Goal: Task Accomplishment & Management: Manage account settings

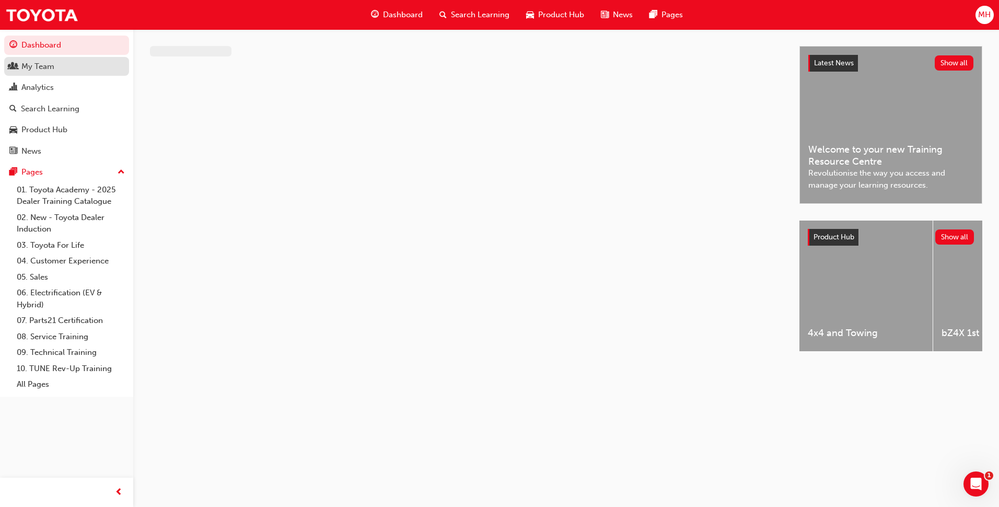
click at [55, 72] on div "My Team" at bounding box center [66, 66] width 114 height 13
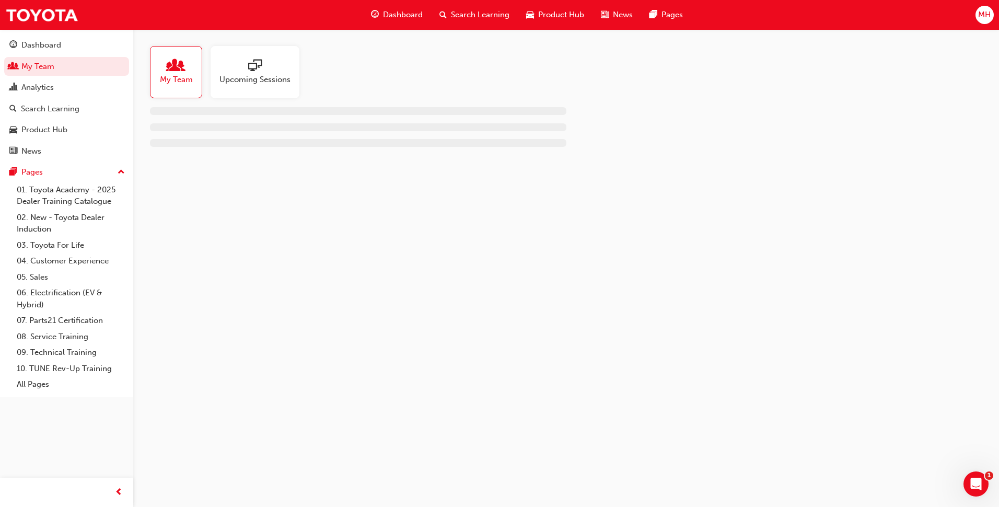
click at [183, 65] on div at bounding box center [176, 66] width 33 height 15
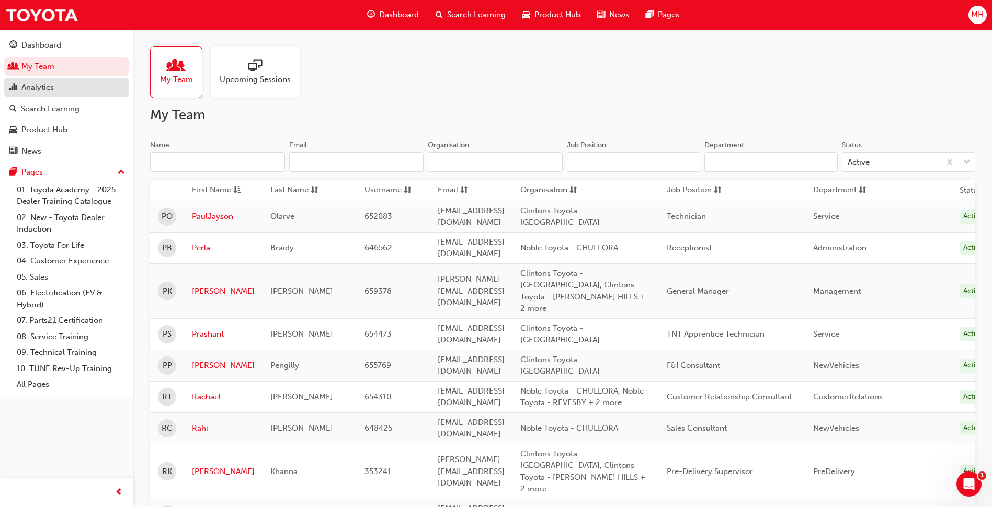
click at [54, 96] on link "Analytics" at bounding box center [66, 87] width 125 height 19
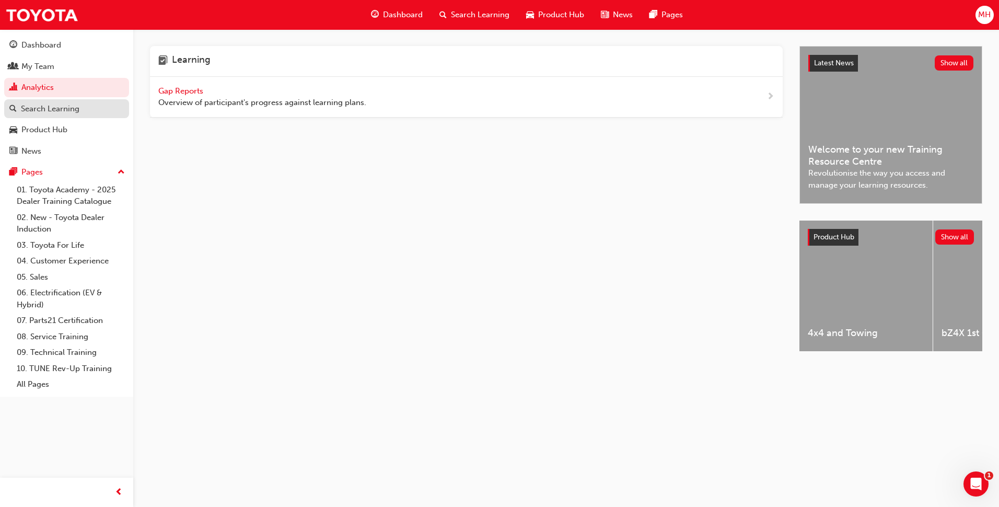
click at [56, 113] on div "Search Learning" at bounding box center [50, 109] width 59 height 12
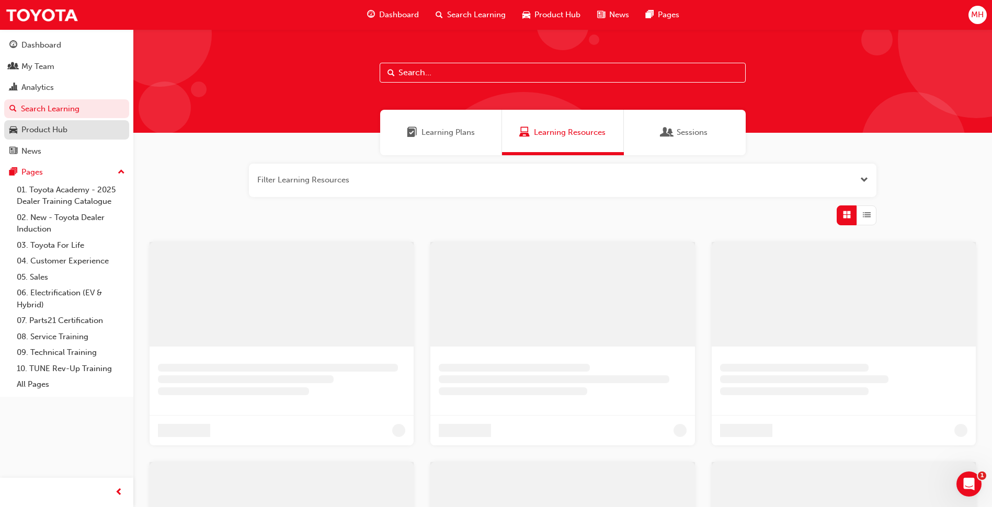
click at [64, 134] on div "Product Hub" at bounding box center [44, 130] width 46 height 12
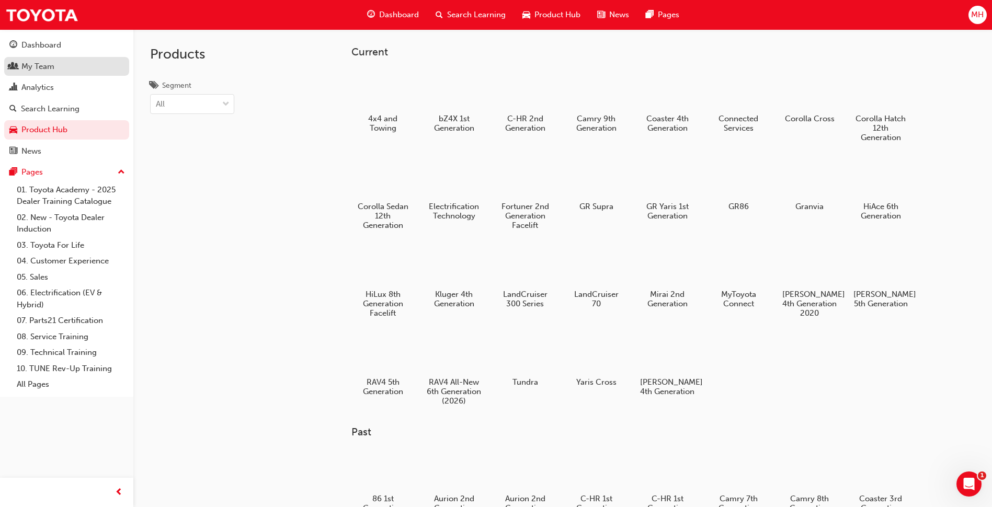
click at [58, 72] on div "My Team" at bounding box center [66, 66] width 114 height 13
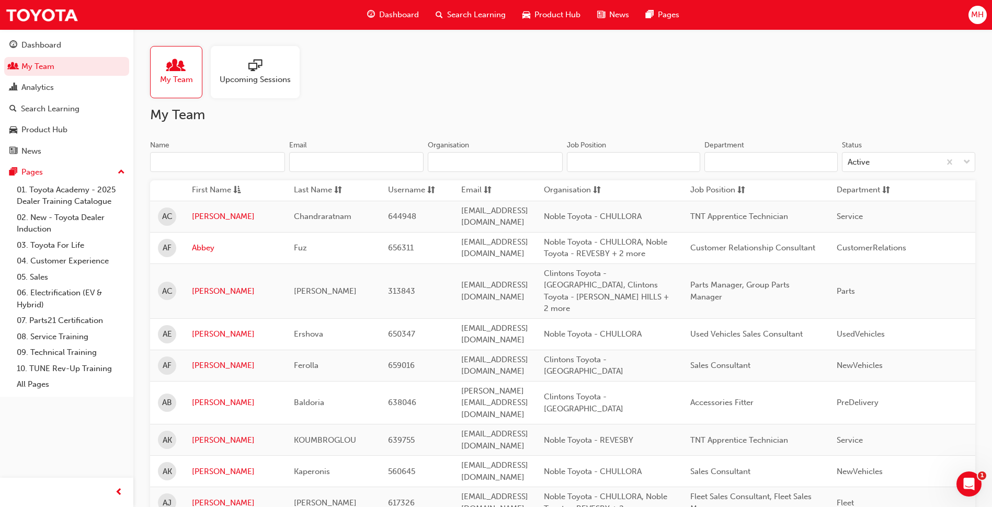
click at [172, 60] on span "people-icon" at bounding box center [176, 66] width 14 height 15
click at [482, 7] on div "Search Learning" at bounding box center [470, 14] width 87 height 21
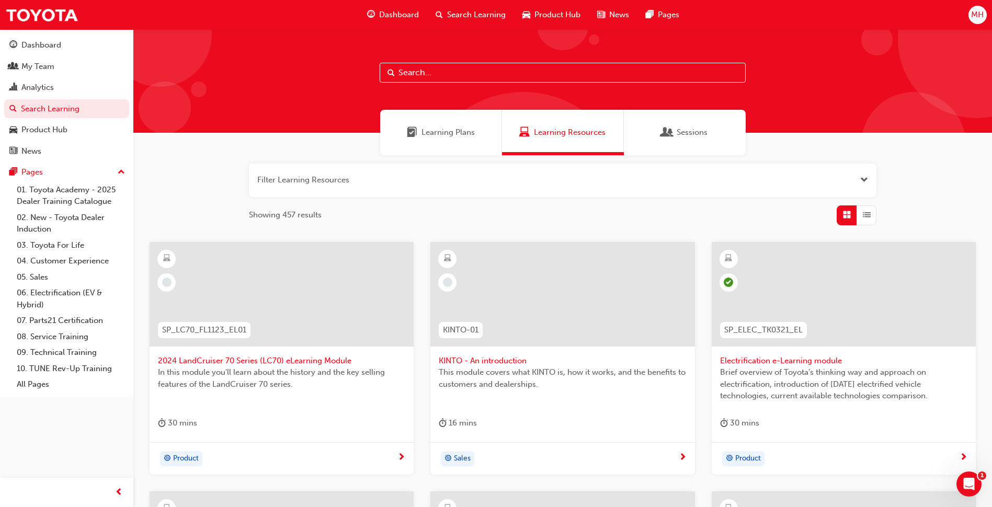
click at [418, 134] on div "Learning Plans" at bounding box center [441, 132] width 68 height 12
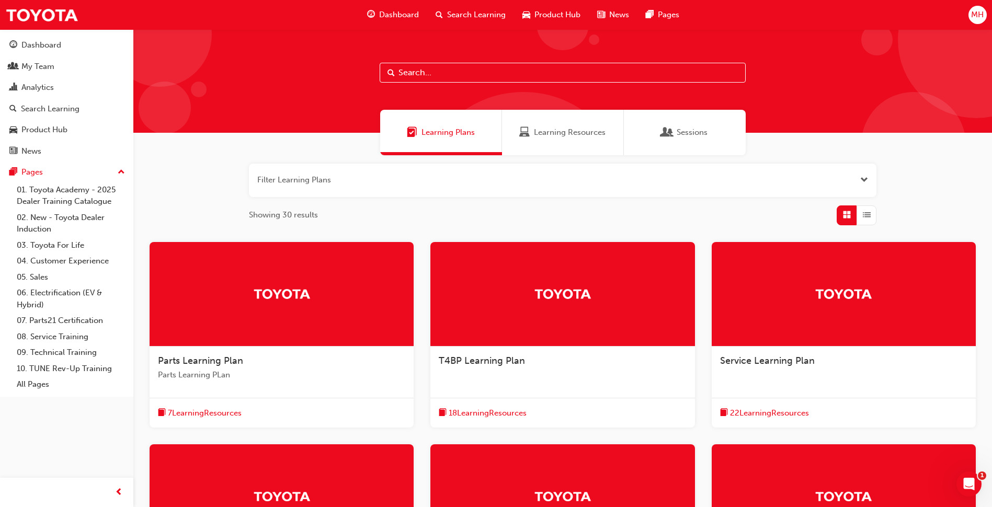
click at [394, 10] on span "Dashboard" at bounding box center [399, 15] width 40 height 12
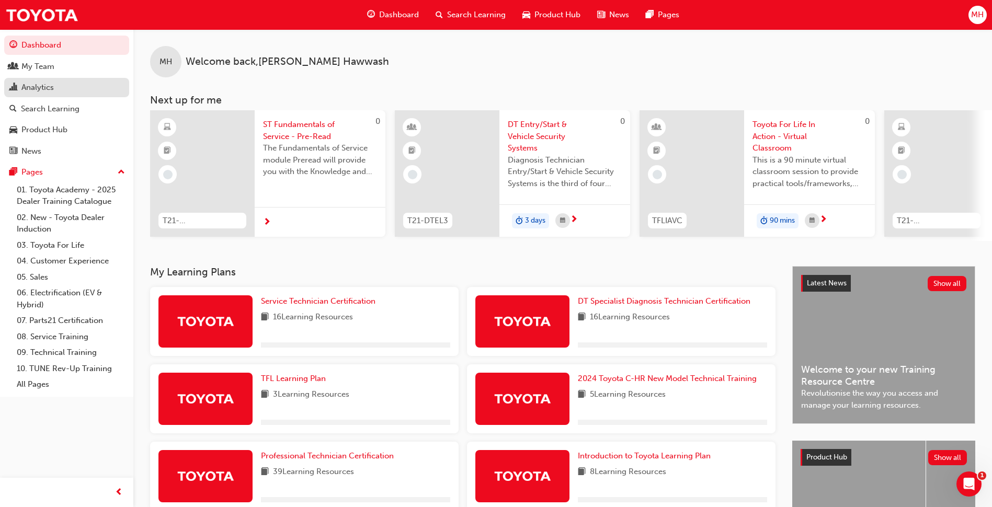
click at [62, 83] on div "Analytics" at bounding box center [66, 87] width 114 height 13
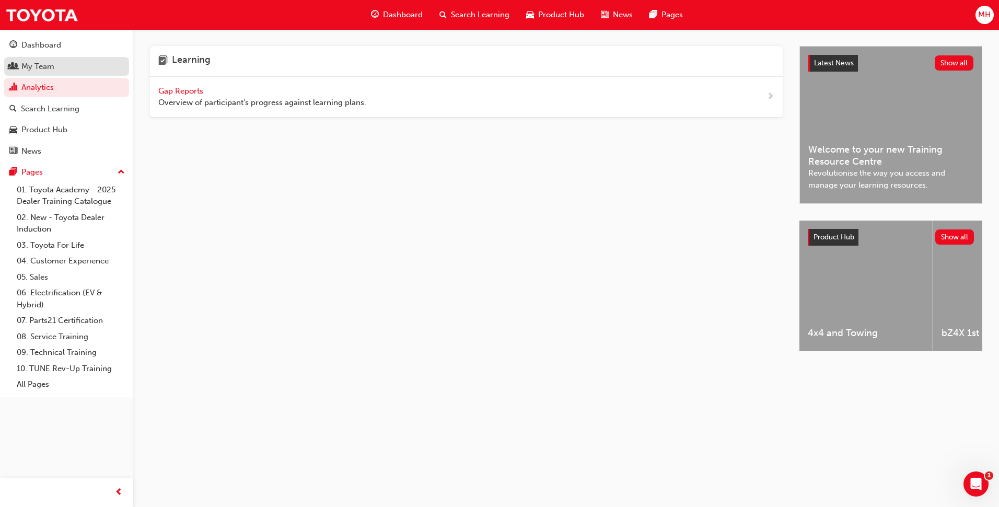
click at [63, 68] on div "My Team" at bounding box center [66, 66] width 114 height 13
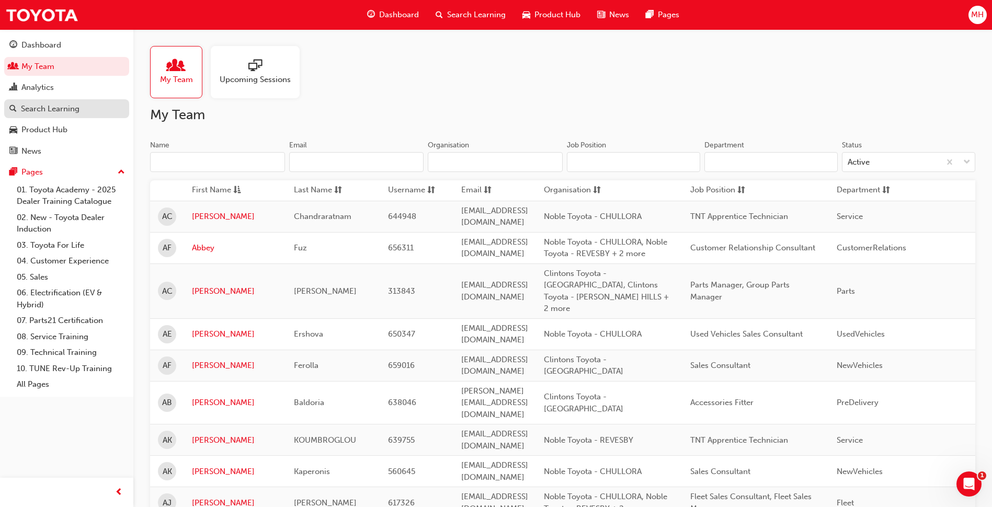
click at [78, 104] on div "Search Learning" at bounding box center [50, 109] width 59 height 12
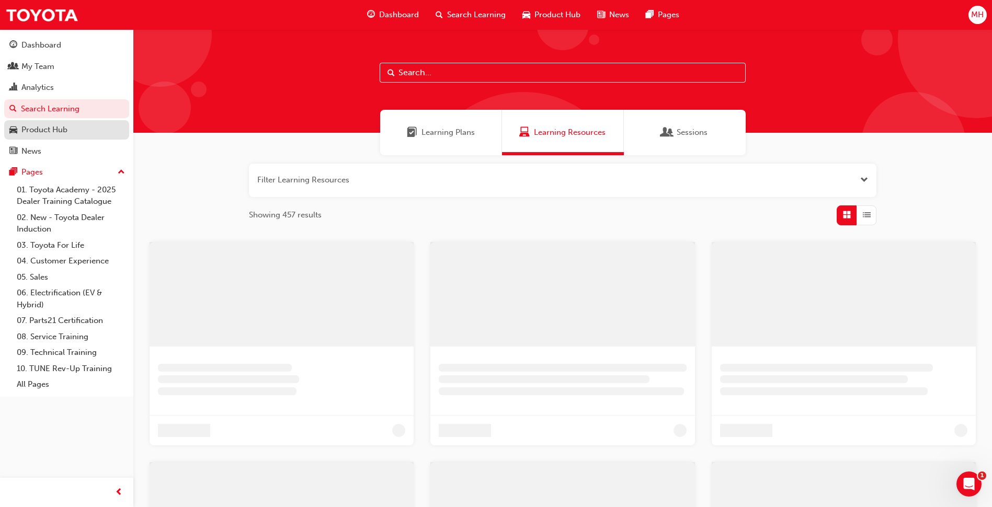
click at [67, 134] on div "Product Hub" at bounding box center [44, 130] width 46 height 12
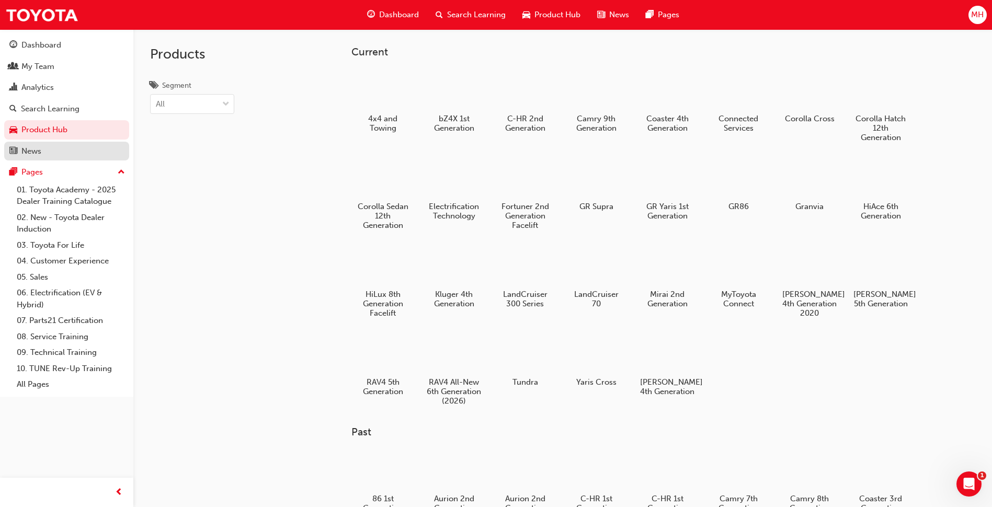
click at [68, 158] on link "News" at bounding box center [66, 151] width 125 height 19
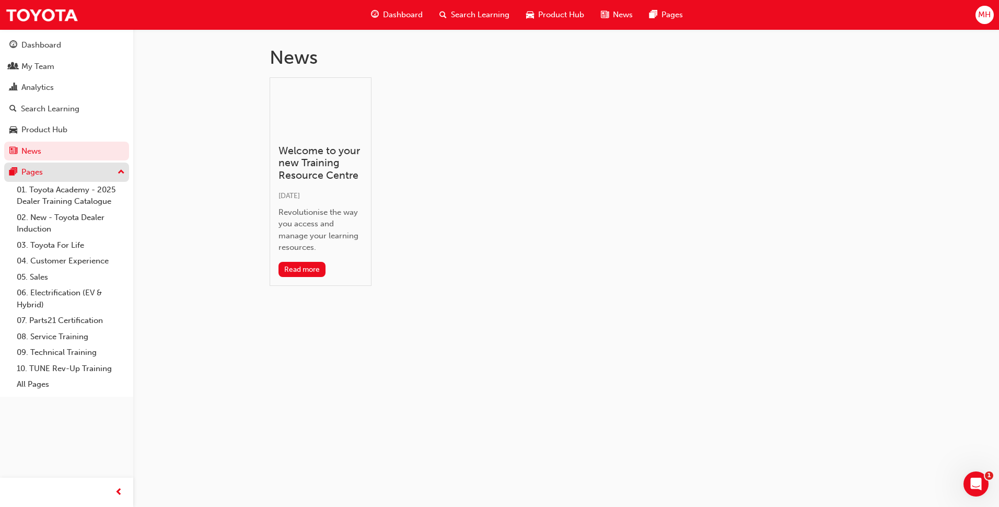
click at [68, 179] on button "Pages" at bounding box center [66, 172] width 125 height 19
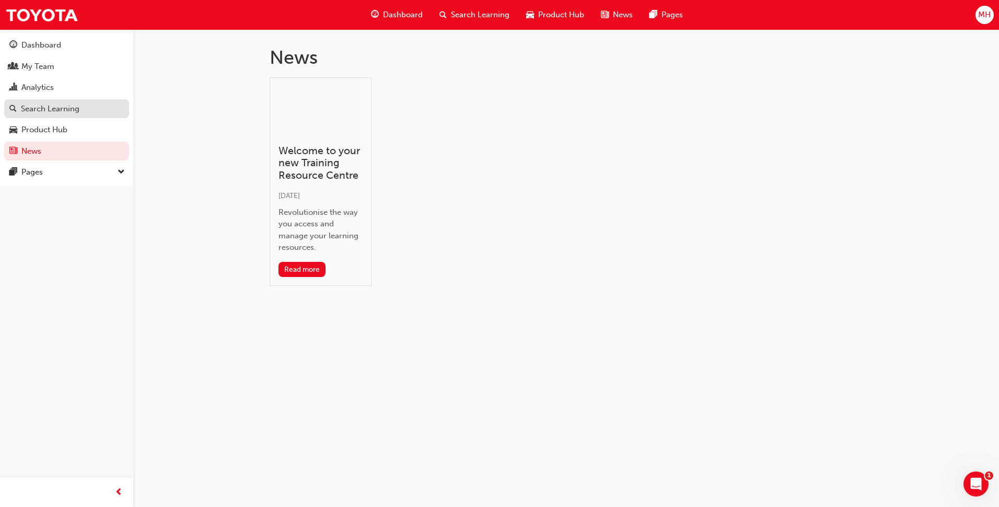
click at [57, 112] on div "Search Learning" at bounding box center [50, 109] width 59 height 12
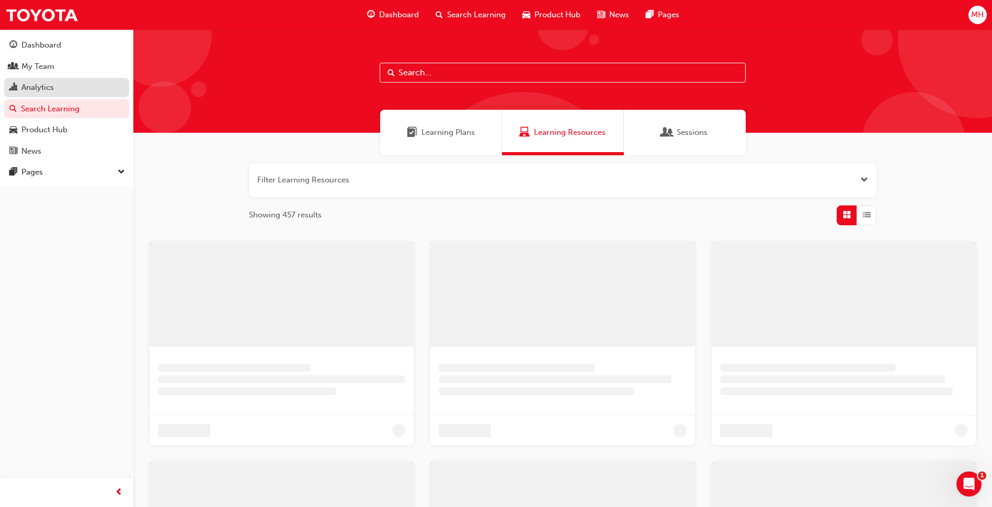
click at [57, 93] on div "Analytics" at bounding box center [66, 87] width 114 height 13
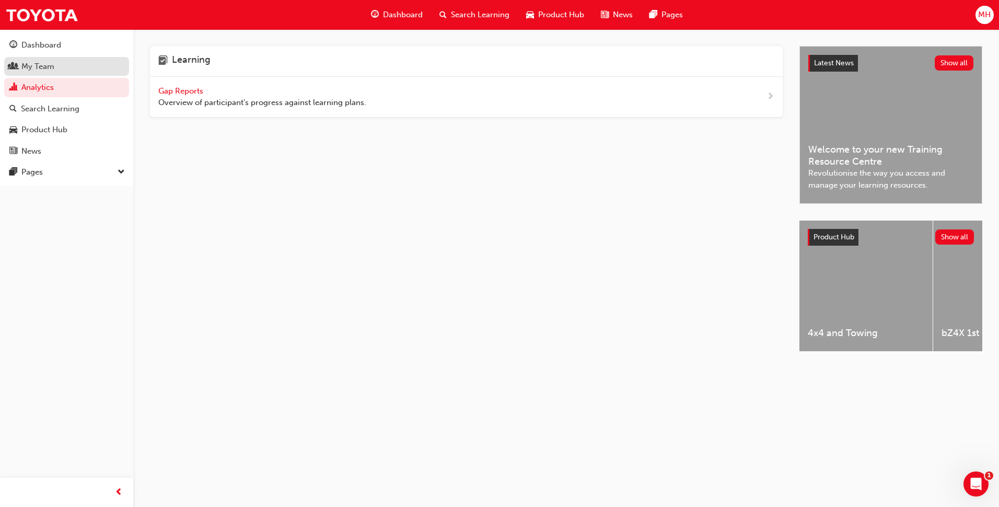
click at [56, 72] on div "My Team" at bounding box center [66, 66] width 114 height 13
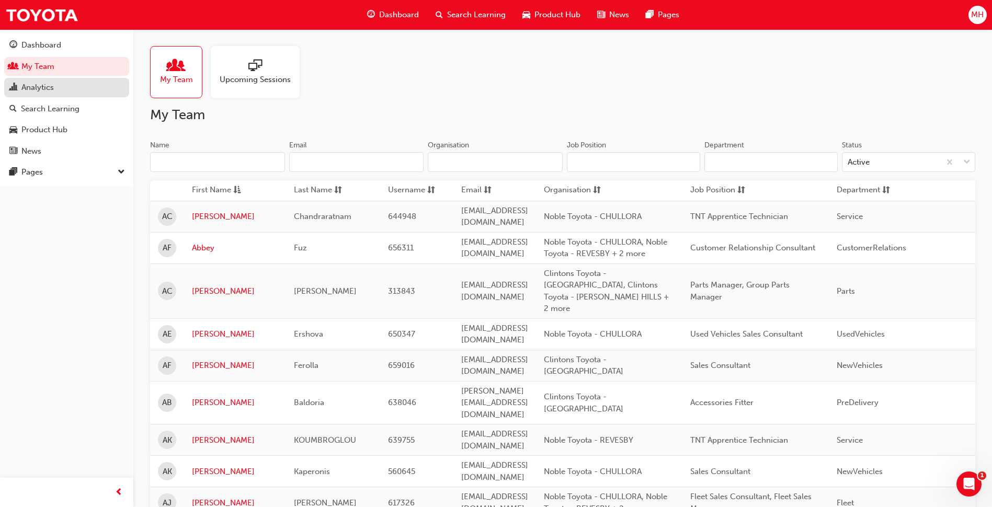
click at [70, 88] on div "Analytics" at bounding box center [66, 87] width 114 height 13
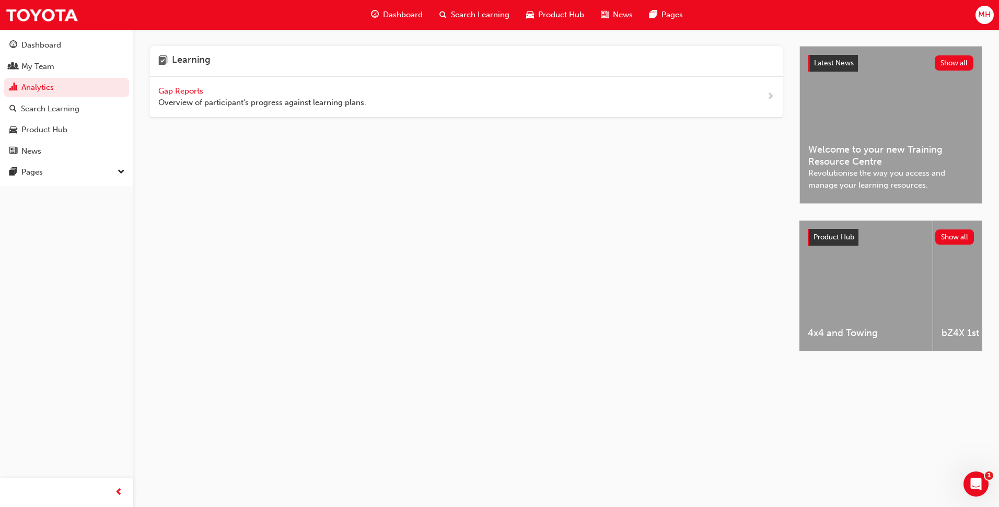
click at [198, 93] on span "Gap Reports" at bounding box center [181, 90] width 47 height 9
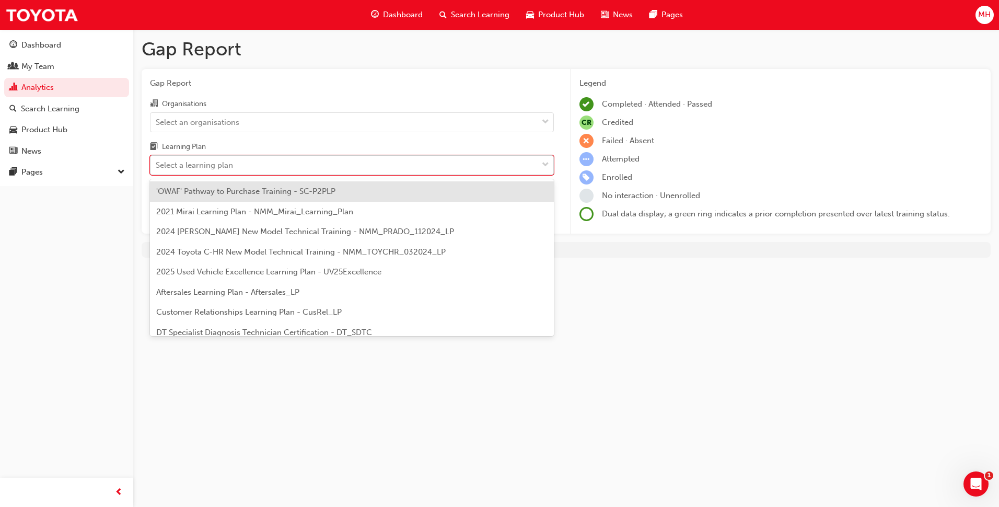
click at [218, 156] on div "Select a learning plan" at bounding box center [344, 165] width 387 height 18
click at [157, 160] on input "Learning Plan option 'OWAF' Pathway to Purchase Training - SC-P2PLP focused, 1 …" at bounding box center [156, 164] width 1 height 9
type input "dt"
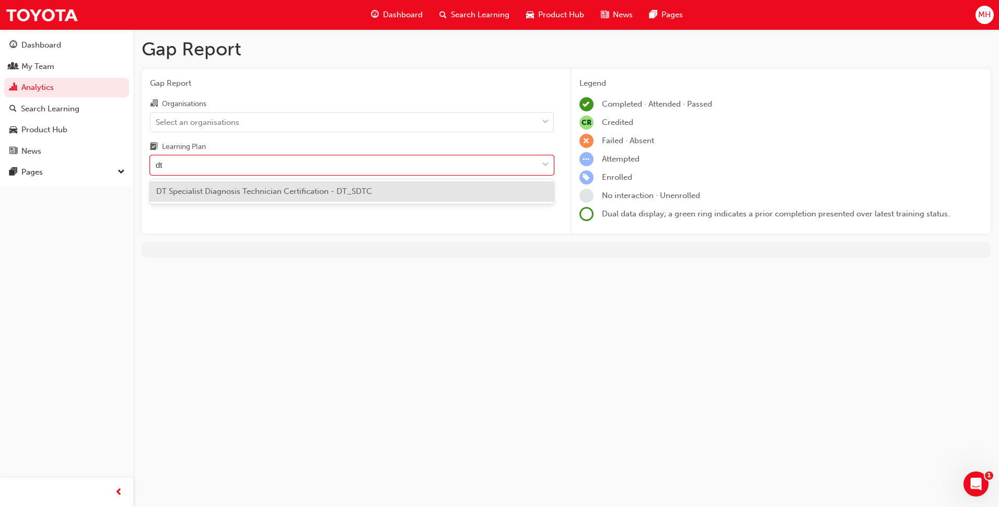
click at [278, 193] on span "DT Specialist Diagnosis Technician Certification - DT_SDTC" at bounding box center [264, 191] width 216 height 9
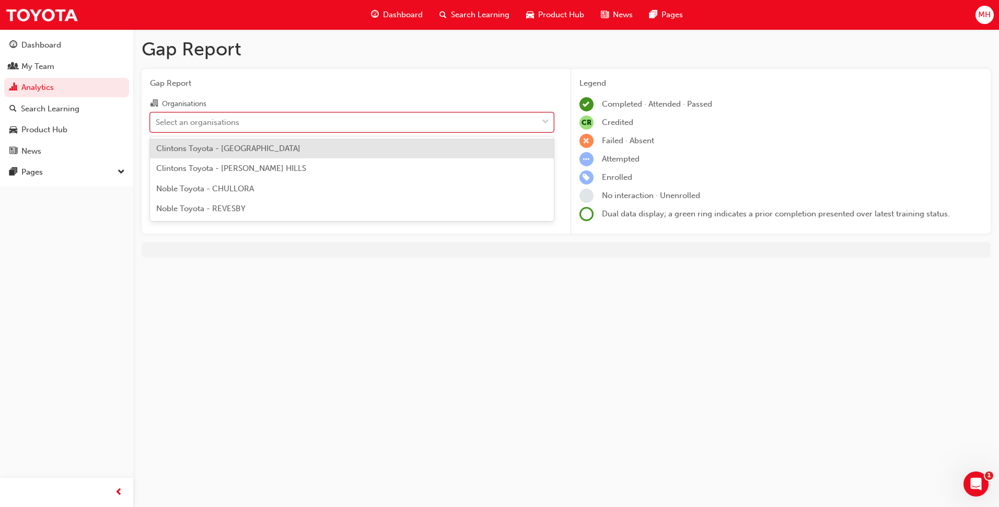
click at [321, 122] on div "Select an organisations" at bounding box center [344, 122] width 387 height 18
click at [157, 122] on input "Organisations option Clintons Toyota - [GEOGRAPHIC_DATA] focused, 1 of 4. 4 res…" at bounding box center [156, 121] width 1 height 9
click at [278, 206] on div "Noble Toyota - REVESBY" at bounding box center [352, 209] width 404 height 20
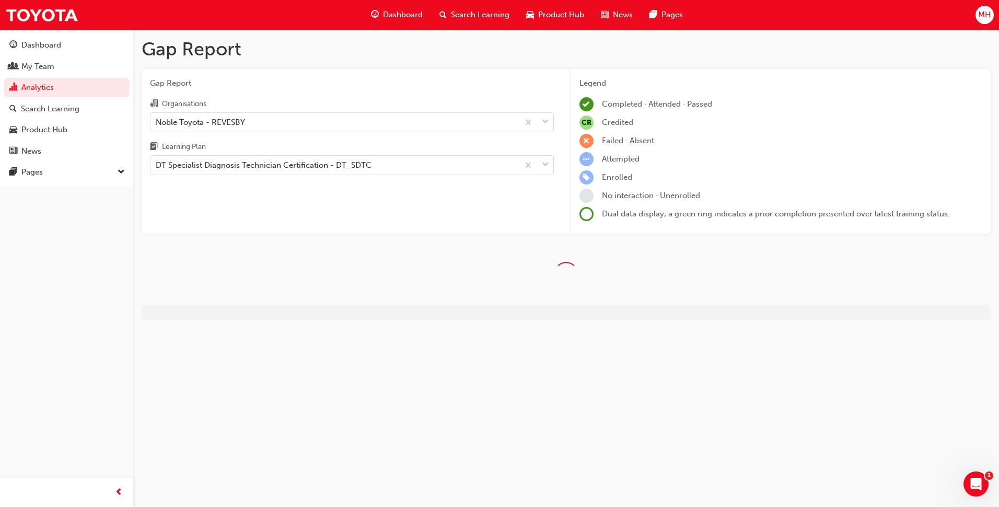
click at [466, 214] on div "Gap Report Organisations Noble Toyota - REVESBY Learning Plan DT Specialist Dia…" at bounding box center [352, 151] width 421 height 165
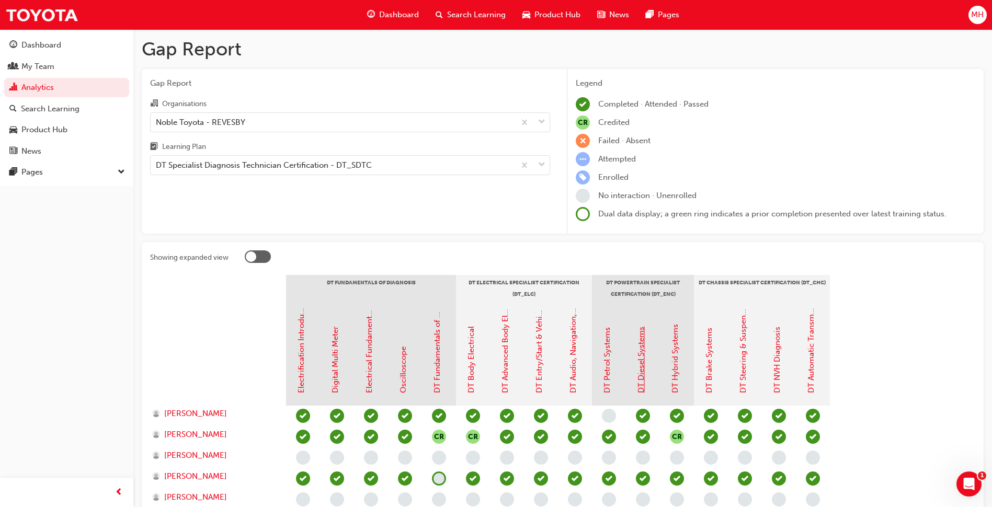
scroll to position [244, 0]
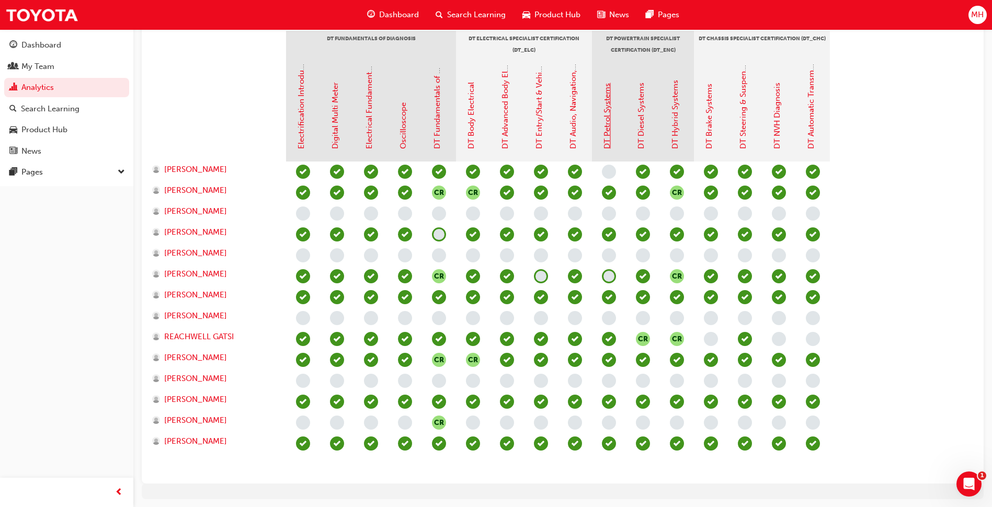
click at [606, 140] on link "DT Petrol Systems" at bounding box center [606, 116] width 9 height 66
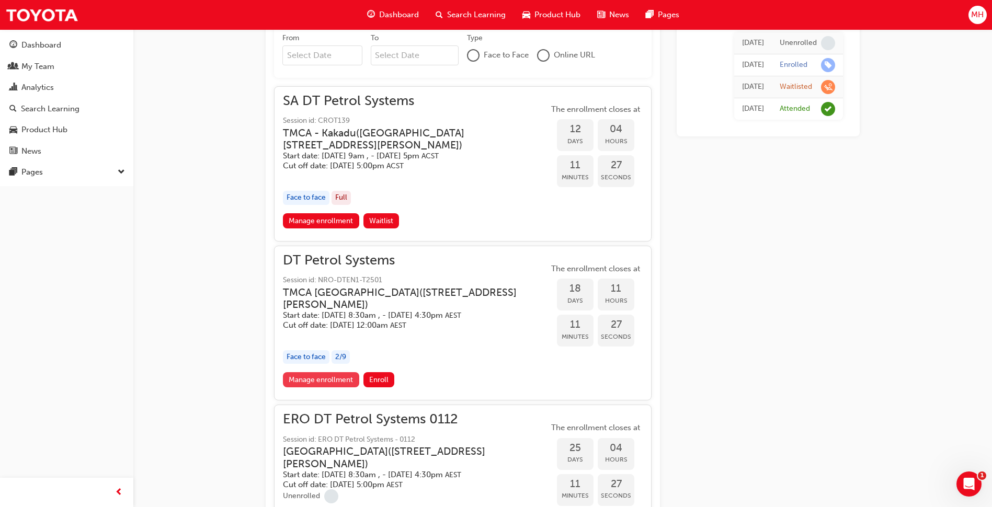
scroll to position [660, 0]
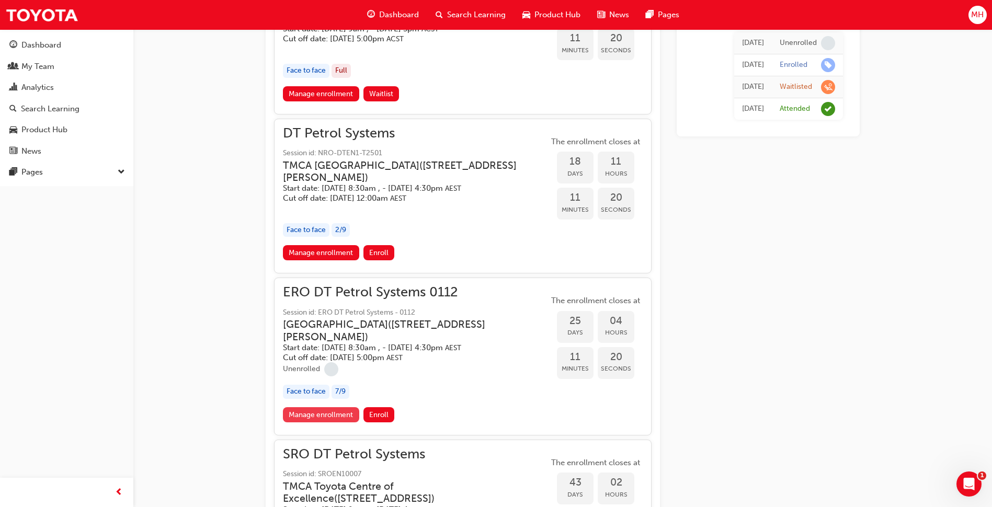
click at [333, 422] on link "Manage enrollment" at bounding box center [321, 414] width 76 height 15
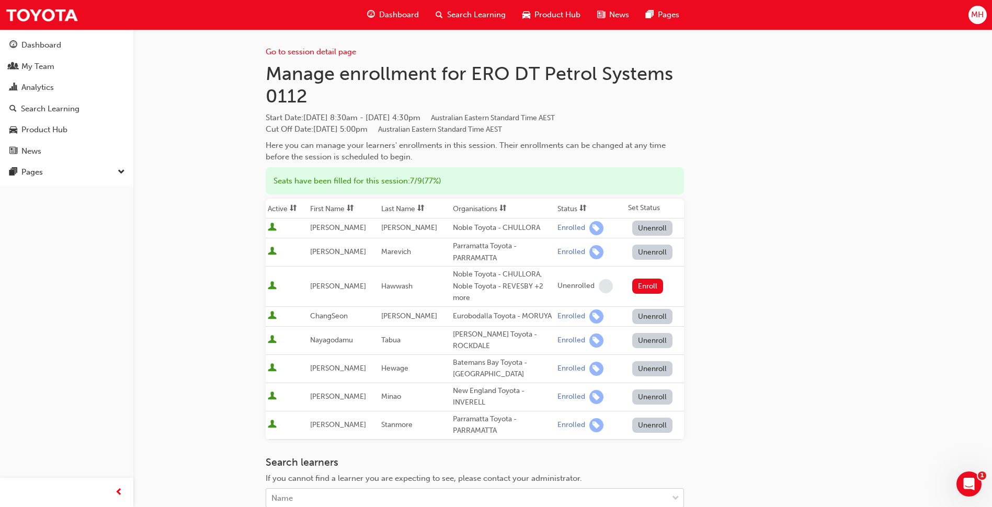
scroll to position [155, 0]
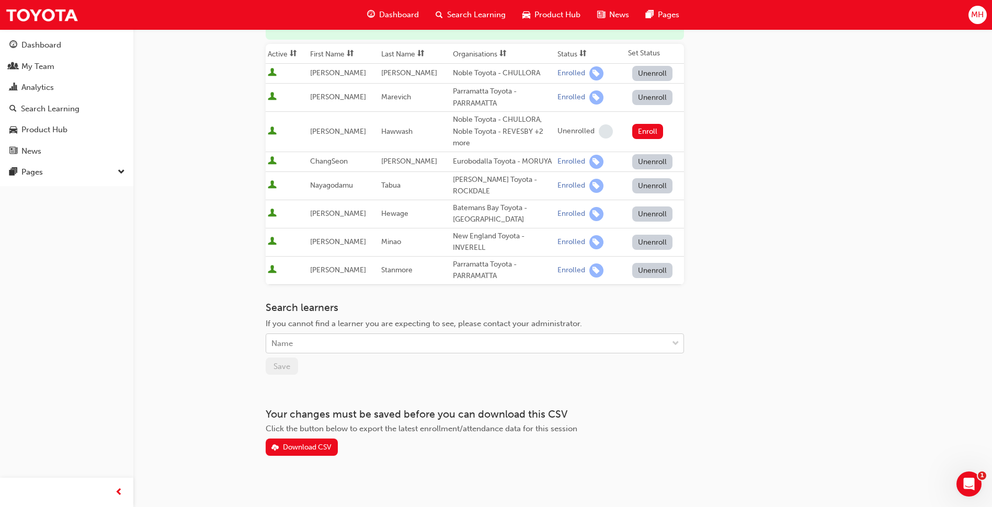
click at [301, 339] on div "Name" at bounding box center [466, 344] width 401 height 18
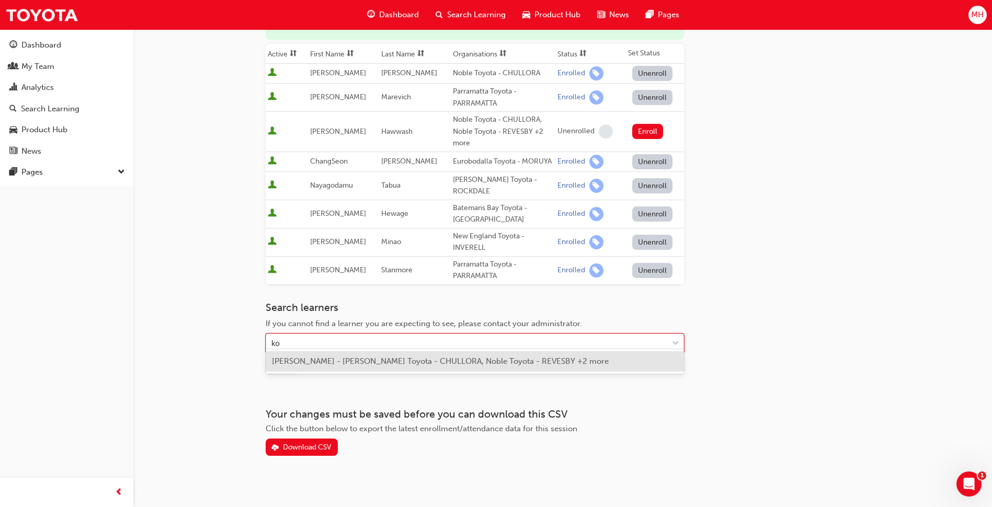
type input "kou"
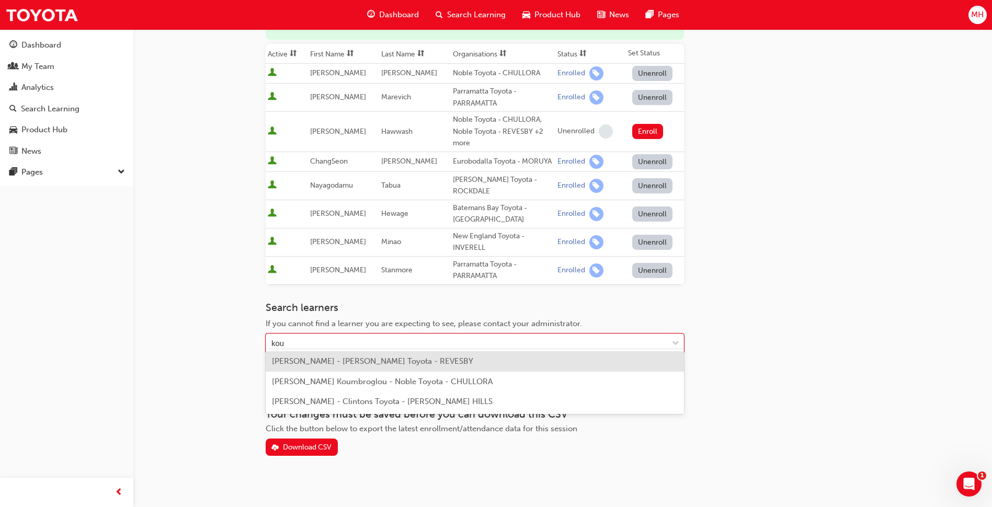
click at [316, 360] on span "[PERSON_NAME] - [PERSON_NAME] Toyota - REVESBY" at bounding box center [372, 360] width 201 height 9
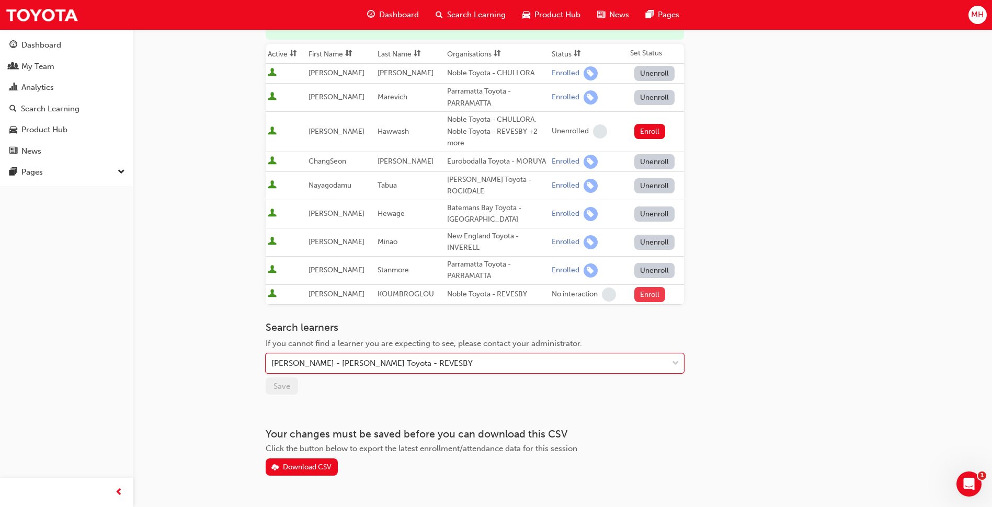
click at [644, 291] on button "Enroll" at bounding box center [649, 294] width 31 height 15
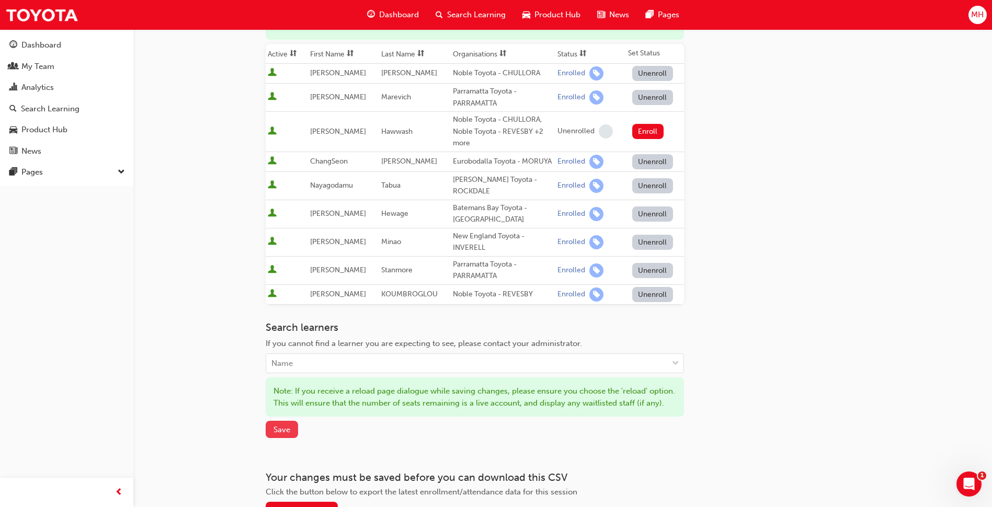
click at [286, 433] on span "Save" at bounding box center [281, 429] width 17 height 9
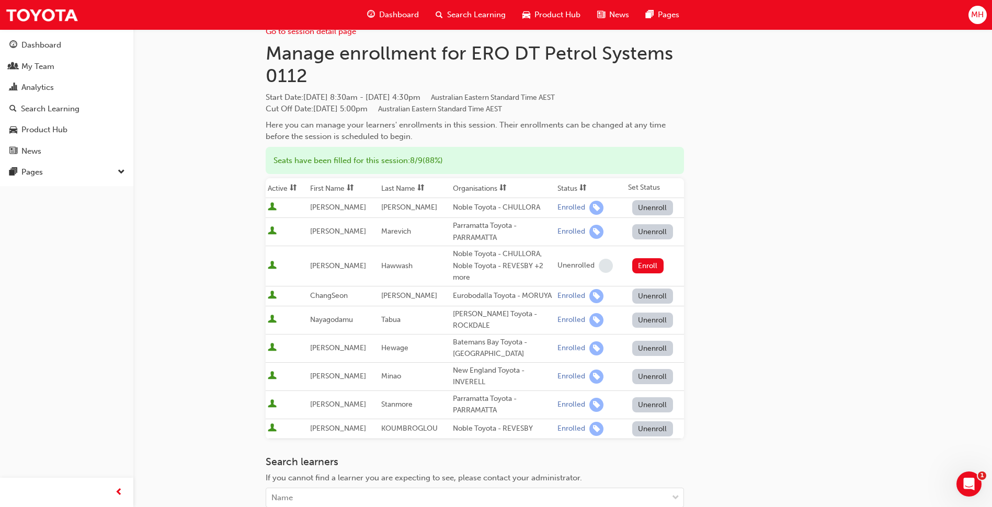
scroll to position [0, 0]
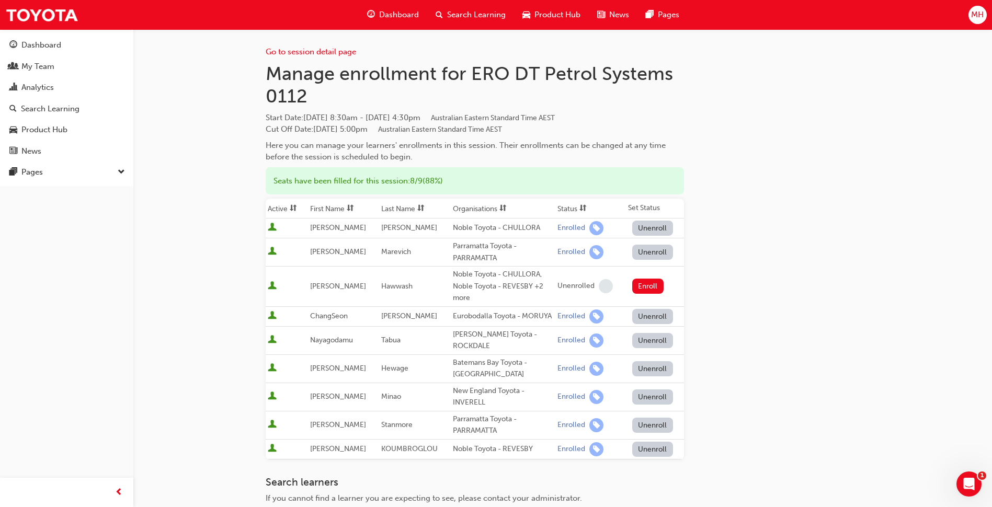
click at [412, 13] on span "Dashboard" at bounding box center [399, 15] width 40 height 12
